Goal: Ask a question

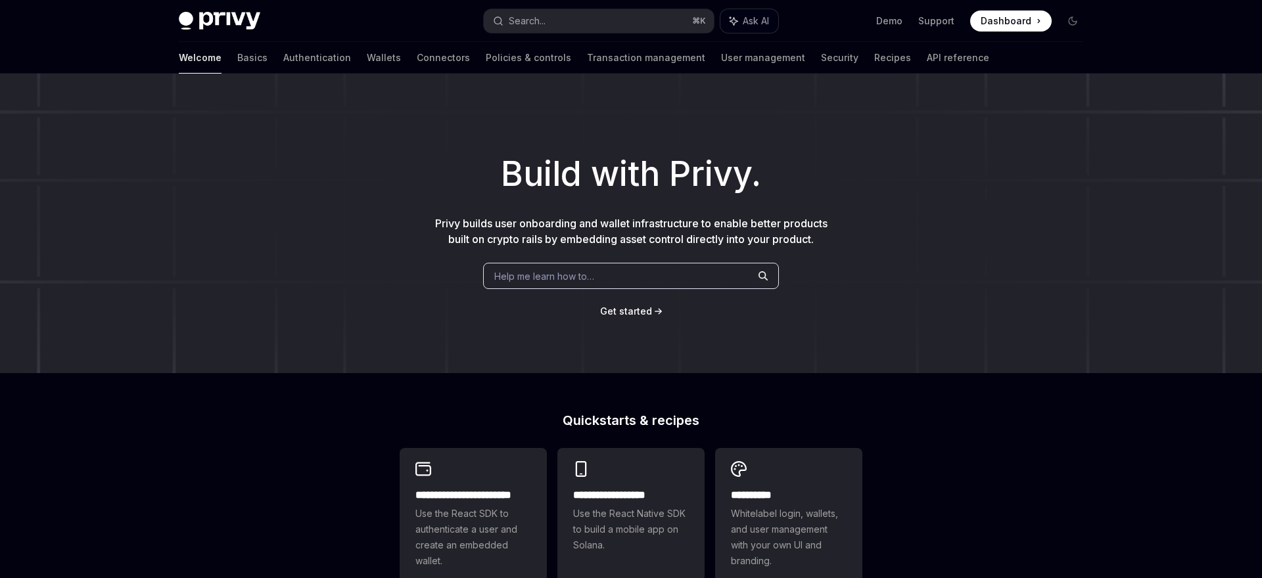
click at [754, 20] on span "Ask AI" at bounding box center [755, 20] width 26 height 13
type textarea "*"
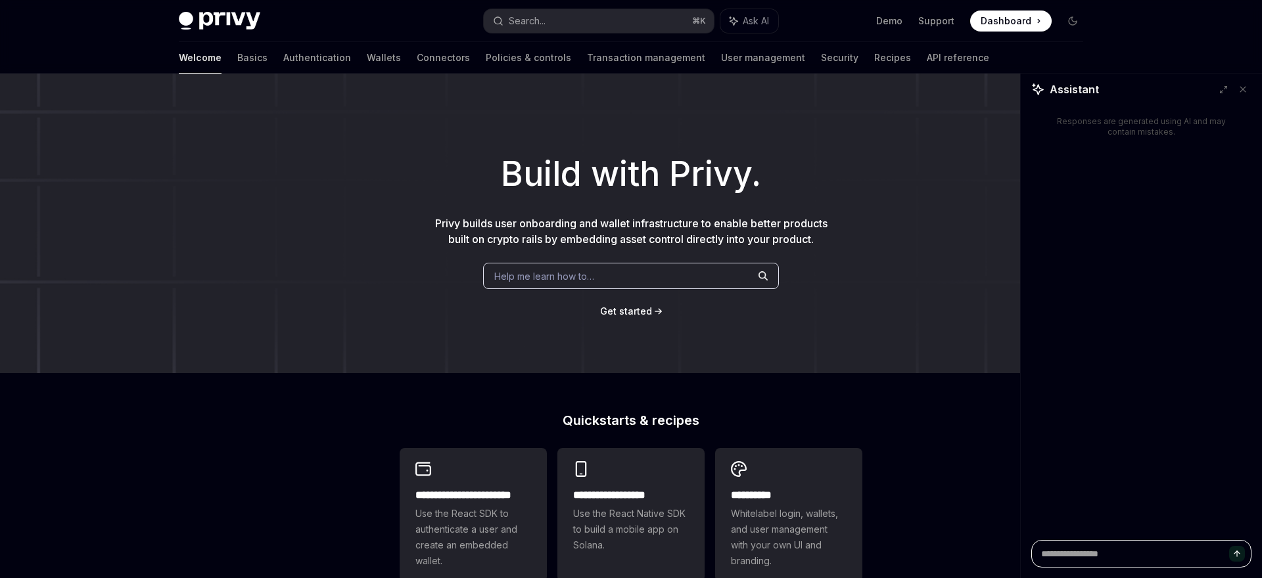
paste textarea "**********"
type textarea "**********"
type textarea "*"
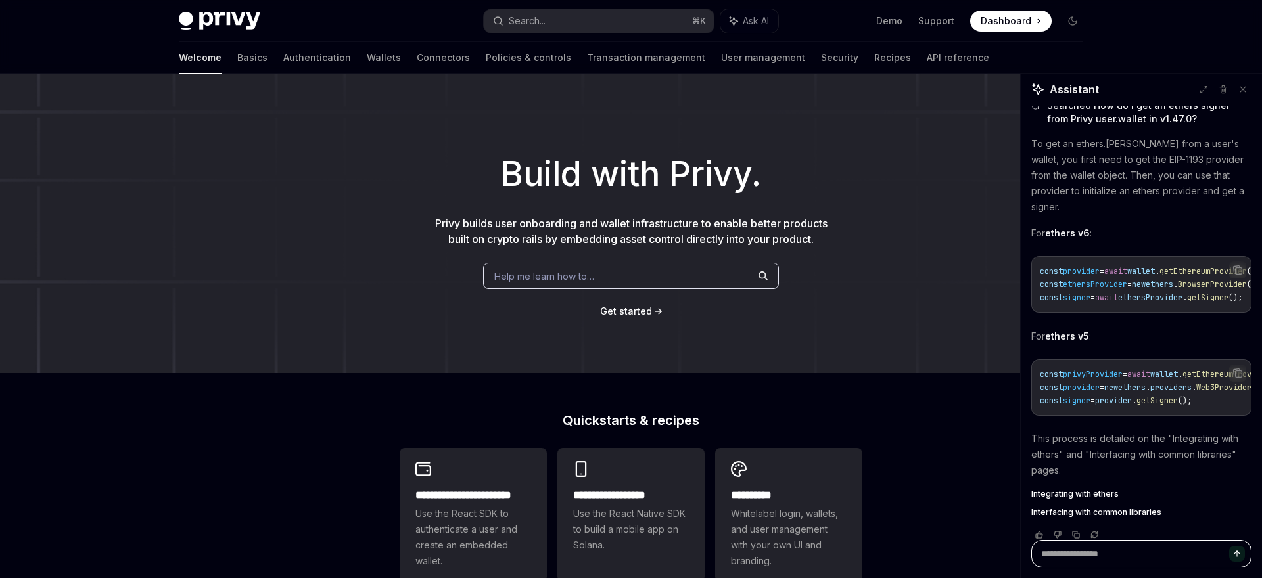
type textarea "*"
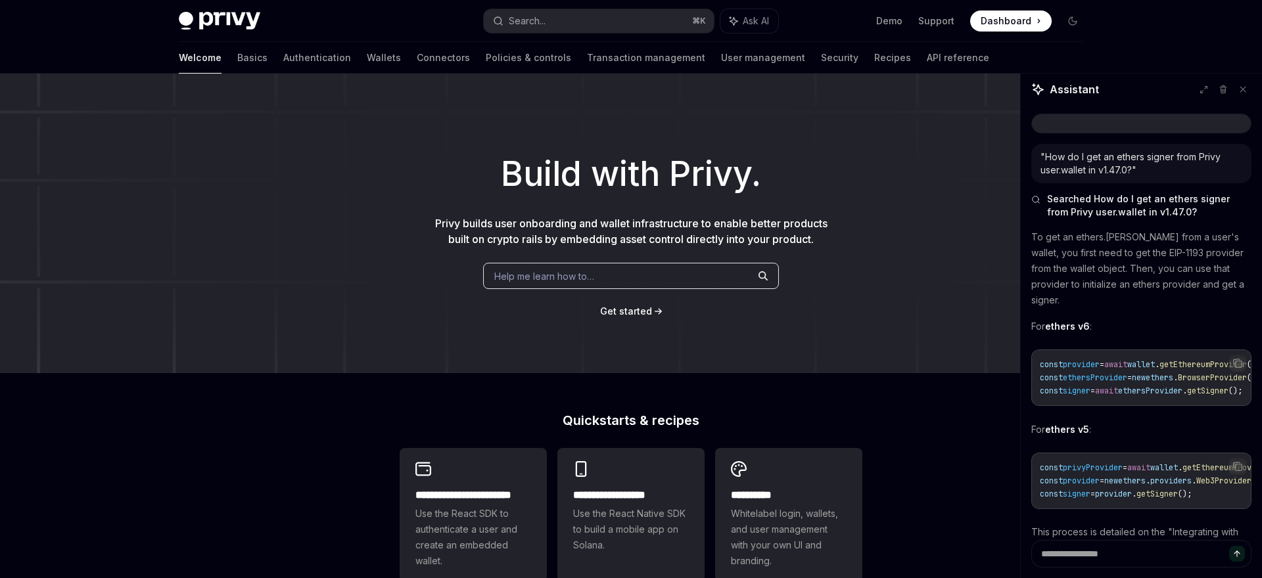
drag, startPoint x: 1039, startPoint y: 236, endPoint x: 1135, endPoint y: 373, distance: 167.5
click at [1135, 373] on div "To get an ethers.[PERSON_NAME] from a user's wallet, you first need to get the …" at bounding box center [1141, 429] width 220 height 400
click at [1041, 231] on p "To get an ethers.[PERSON_NAME] from a user's wallet, you first need to get the …" at bounding box center [1141, 268] width 220 height 79
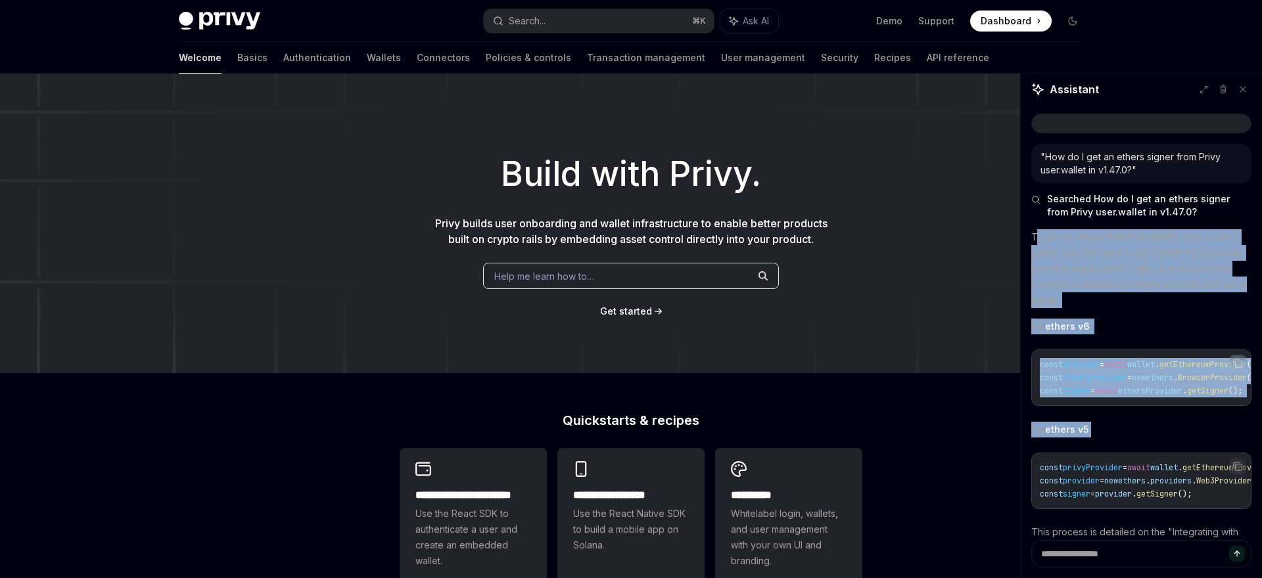
drag, startPoint x: 1034, startPoint y: 237, endPoint x: 1154, endPoint y: 417, distance: 216.3
click at [1154, 417] on div "To get an ethers.[PERSON_NAME] from a user's wallet, you first need to get the …" at bounding box center [1141, 429] width 220 height 400
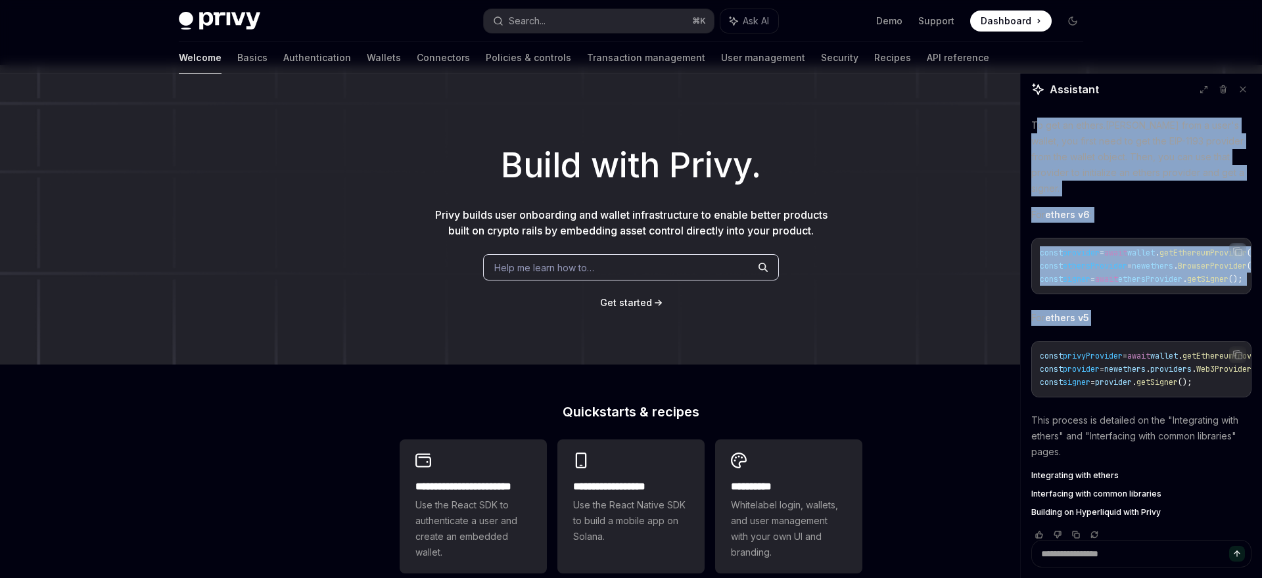
scroll to position [9, 0]
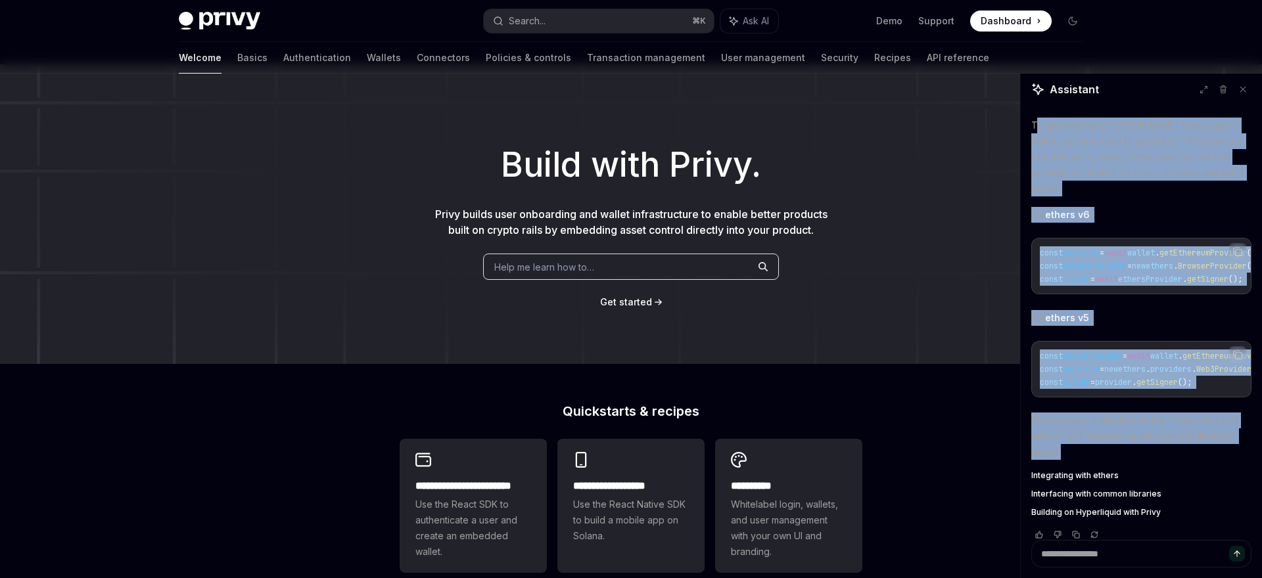
click at [1080, 433] on p "This process is detailed on the "Integrating with ethers" and "Interfacing with…" at bounding box center [1141, 436] width 220 height 47
copy div "o get an ethers.[PERSON_NAME] from a user's wallet, you first need to get the E…"
